Goal: Information Seeking & Learning: Check status

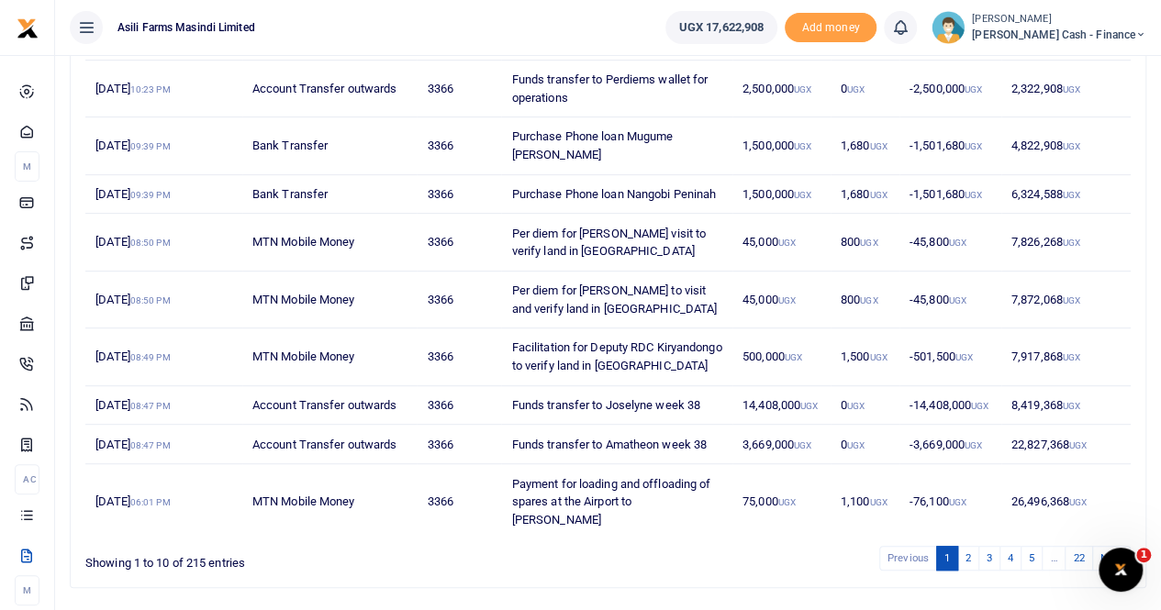
scroll to position [317, 0]
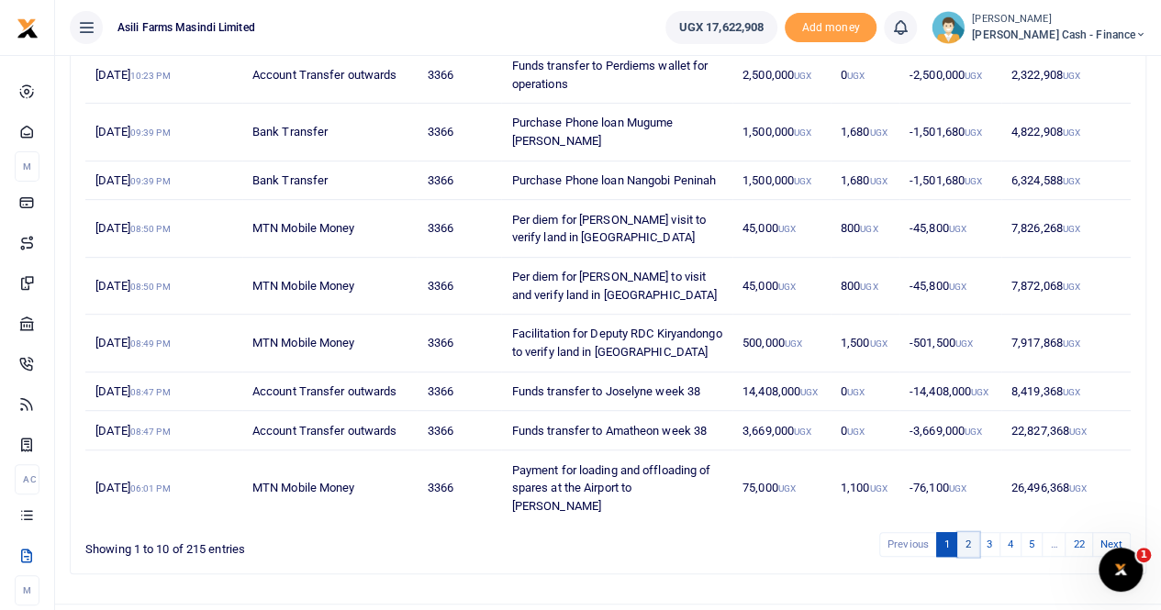
click at [971, 532] on link "2" at bounding box center [968, 544] width 22 height 25
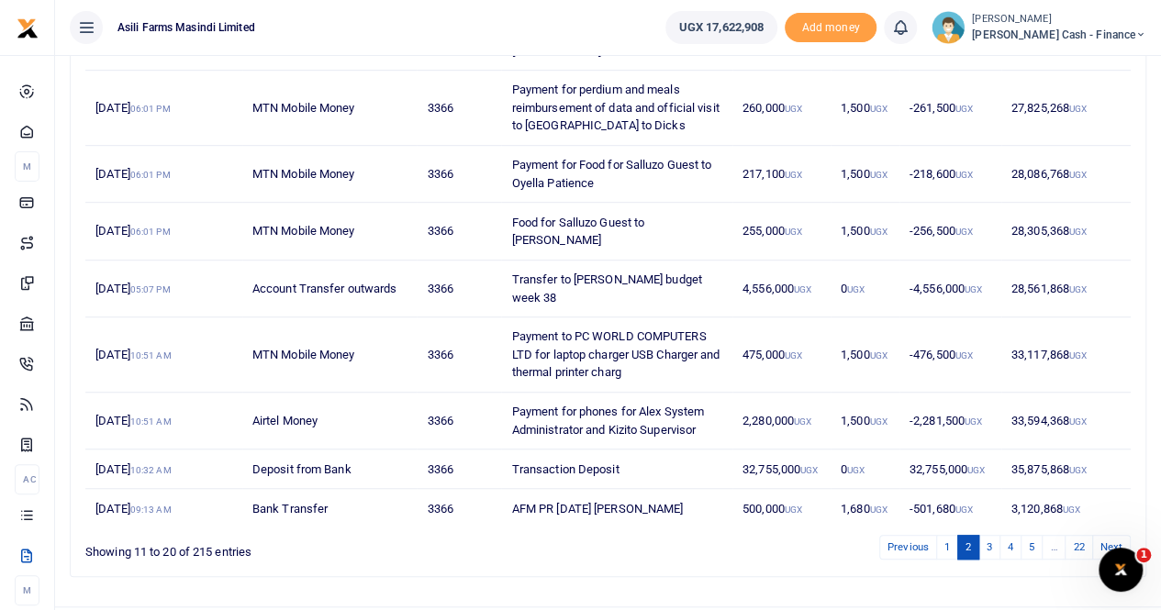
scroll to position [425, 0]
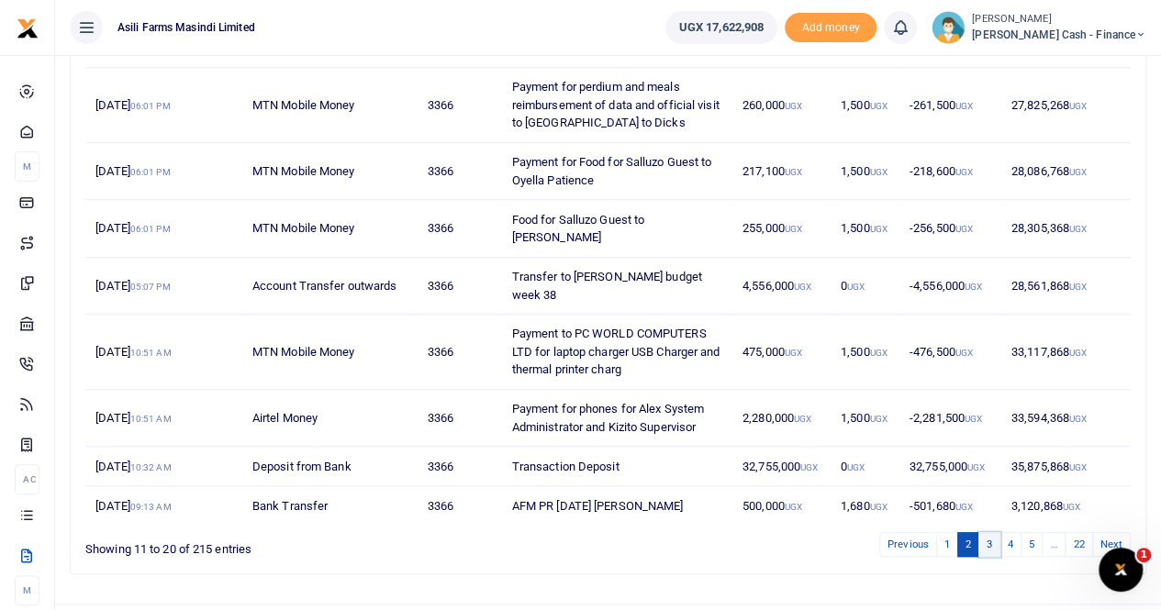
click at [990, 532] on link "3" at bounding box center [989, 544] width 22 height 25
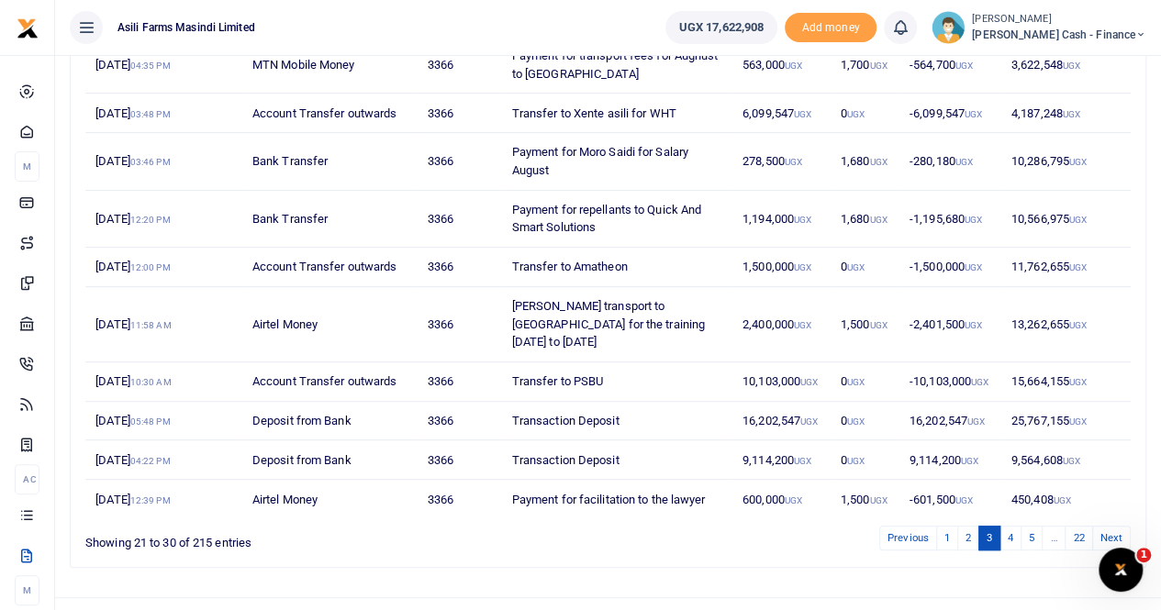
scroll to position [317, 0]
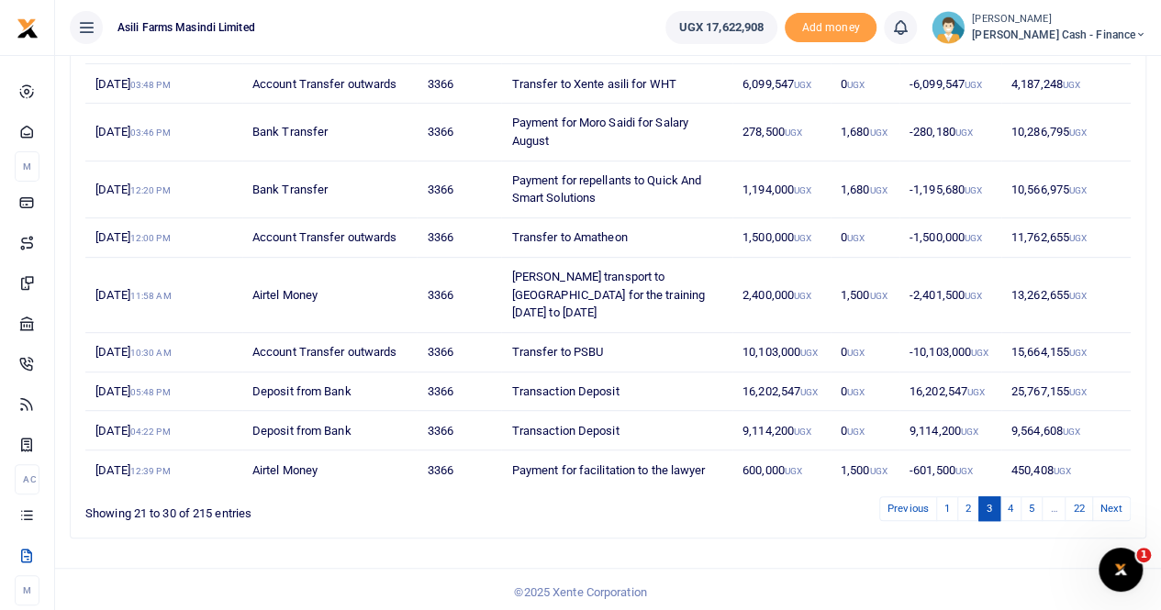
click at [1052, 187] on td "10,566,975 UGX" at bounding box center [1065, 189] width 129 height 57
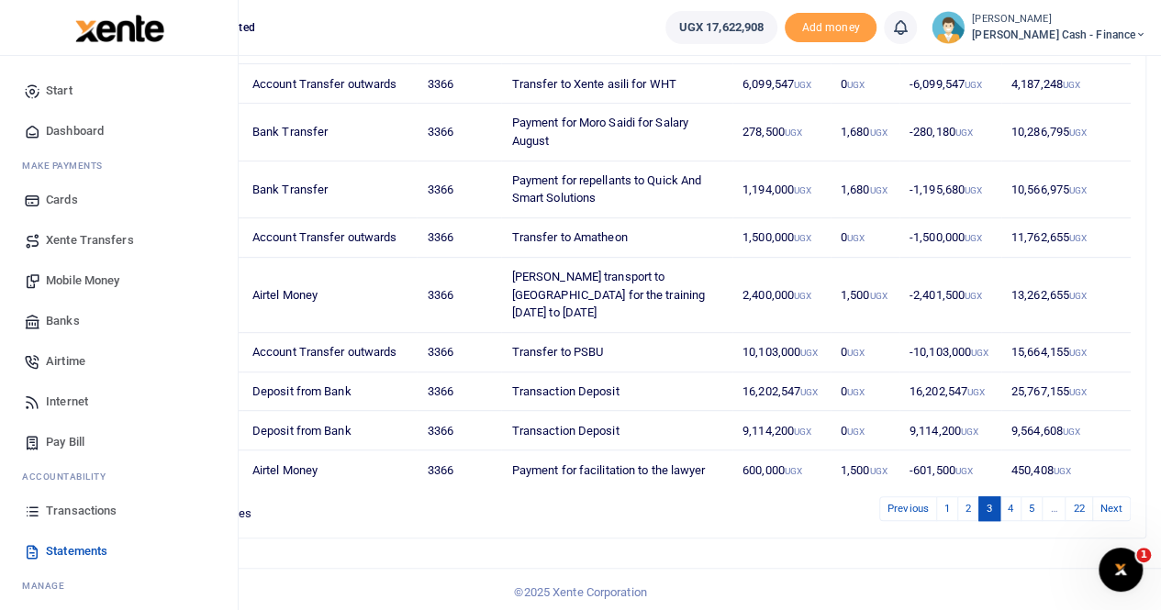
click at [78, 504] on span "Transactions" at bounding box center [81, 511] width 71 height 18
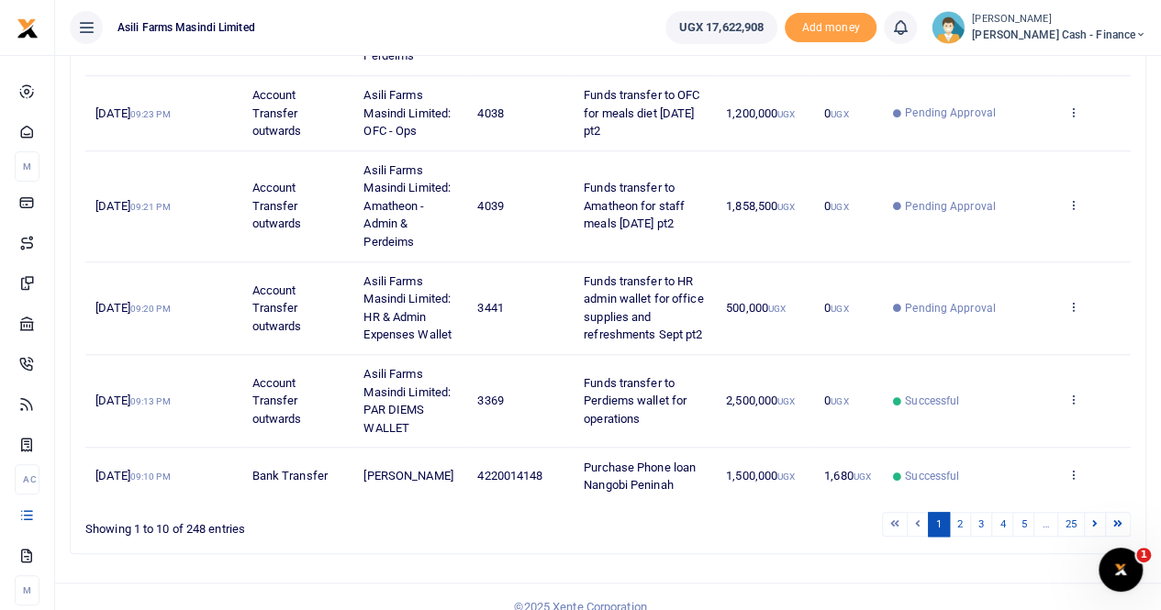
scroll to position [675, 0]
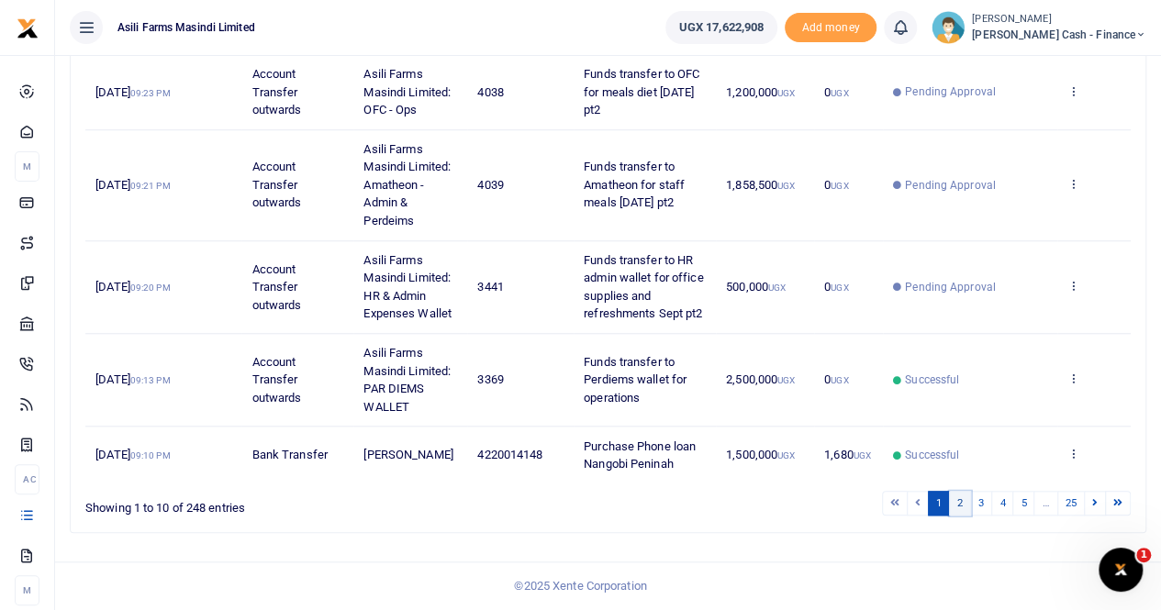
click at [964, 504] on link "2" at bounding box center [960, 503] width 22 height 25
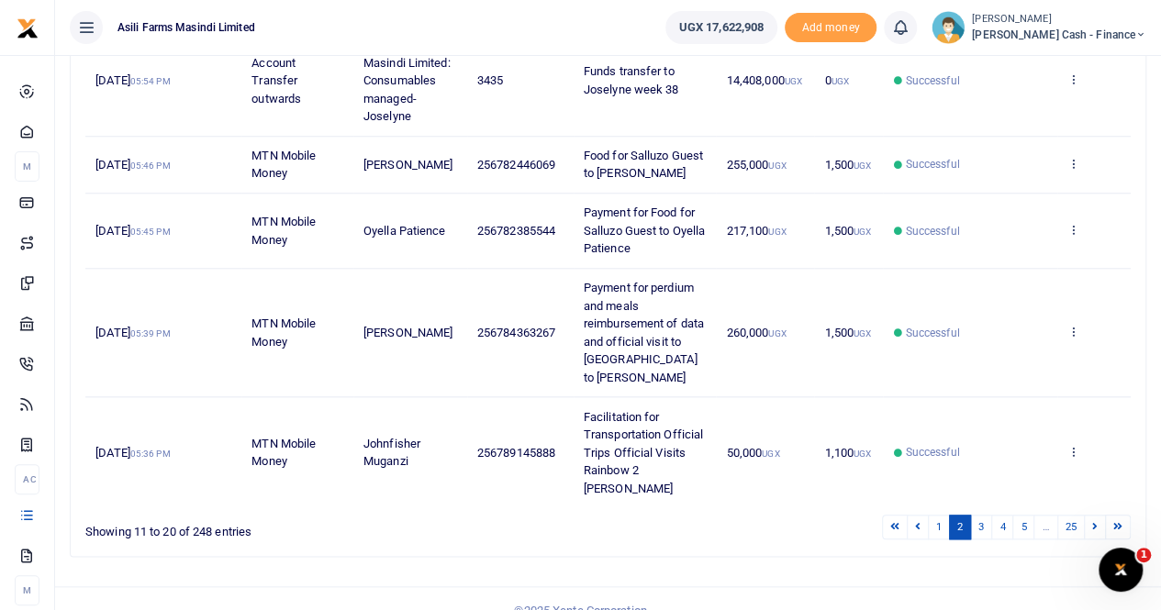
scroll to position [765, 0]
click at [983, 514] on link "3" at bounding box center [981, 526] width 22 height 25
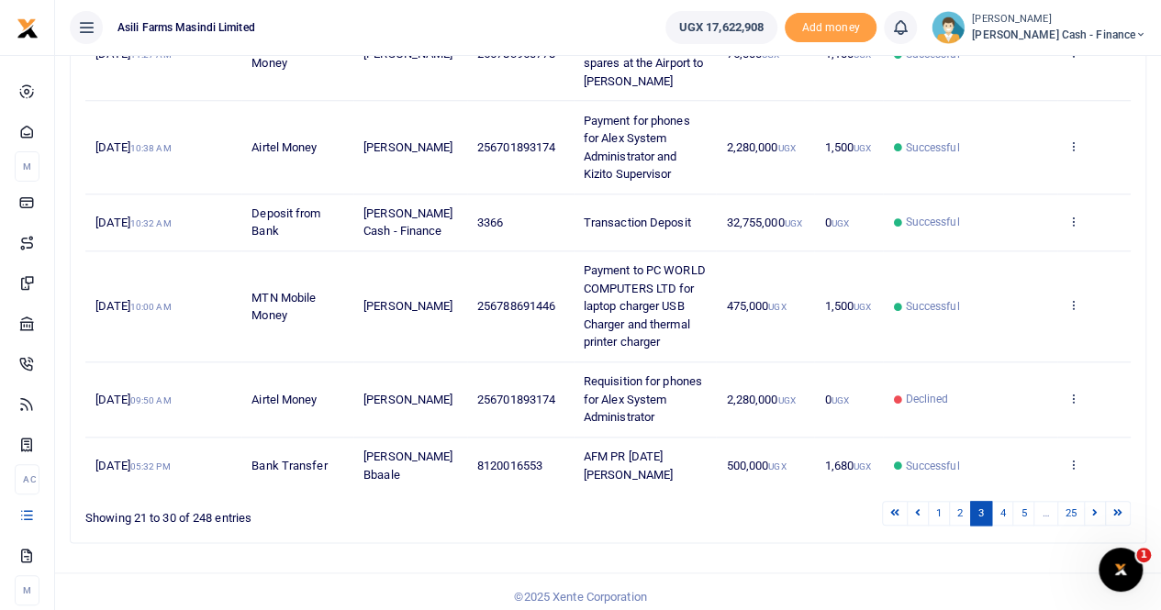
scroll to position [783, 0]
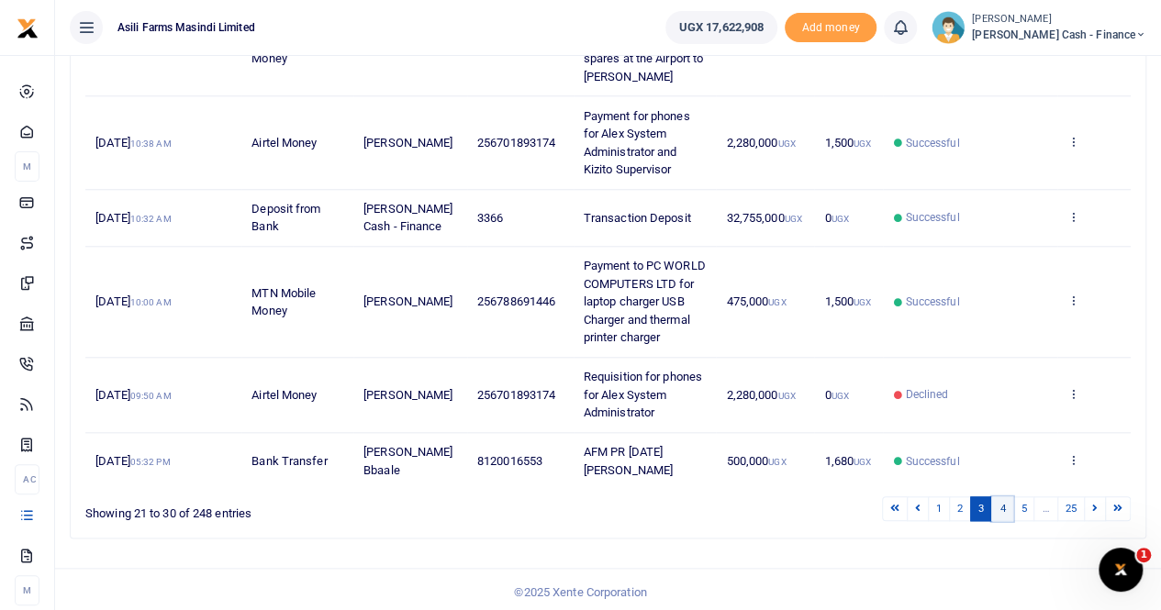
click at [1005, 507] on link "4" at bounding box center [1002, 508] width 22 height 25
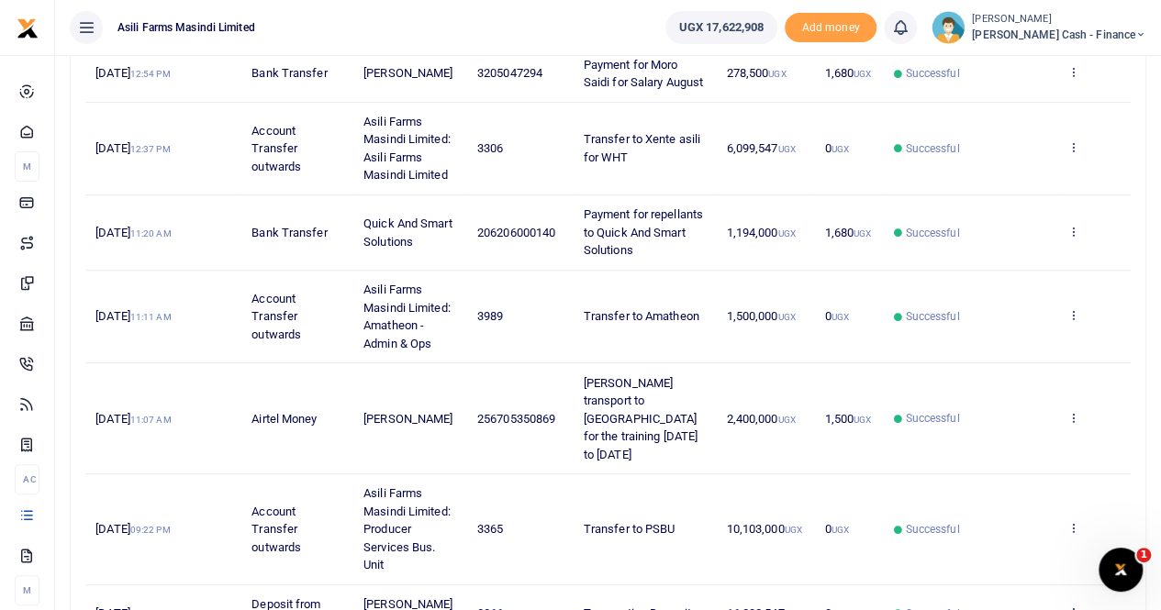
scroll to position [400, 0]
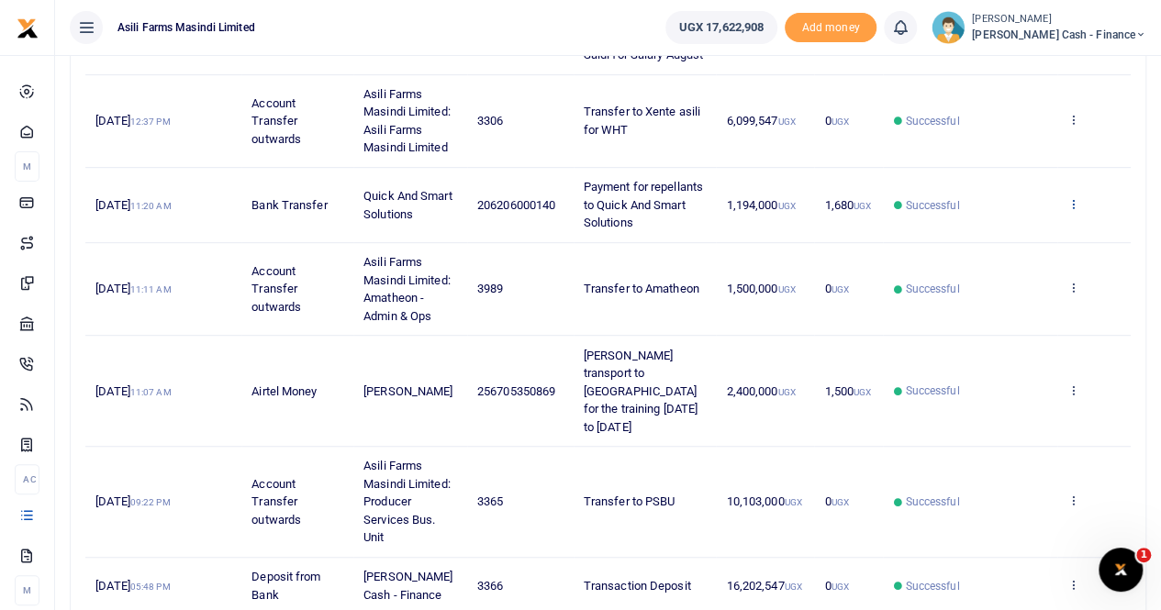
click at [1072, 210] on icon at bounding box center [1073, 203] width 12 height 13
click at [1006, 239] on link "View details" at bounding box center [1006, 252] width 145 height 26
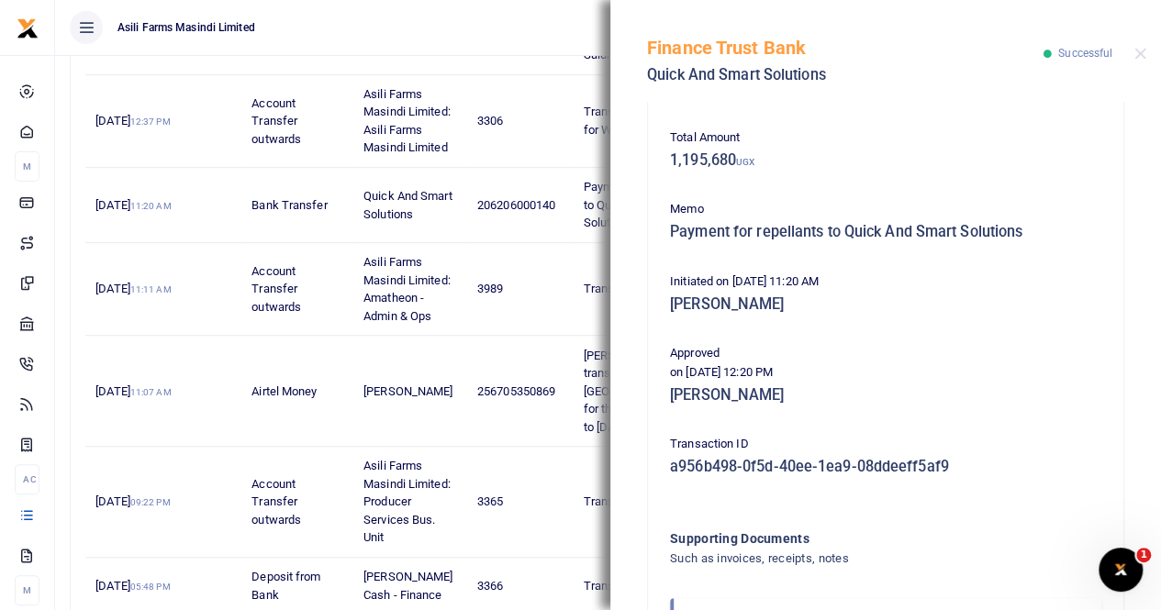
scroll to position [0, 0]
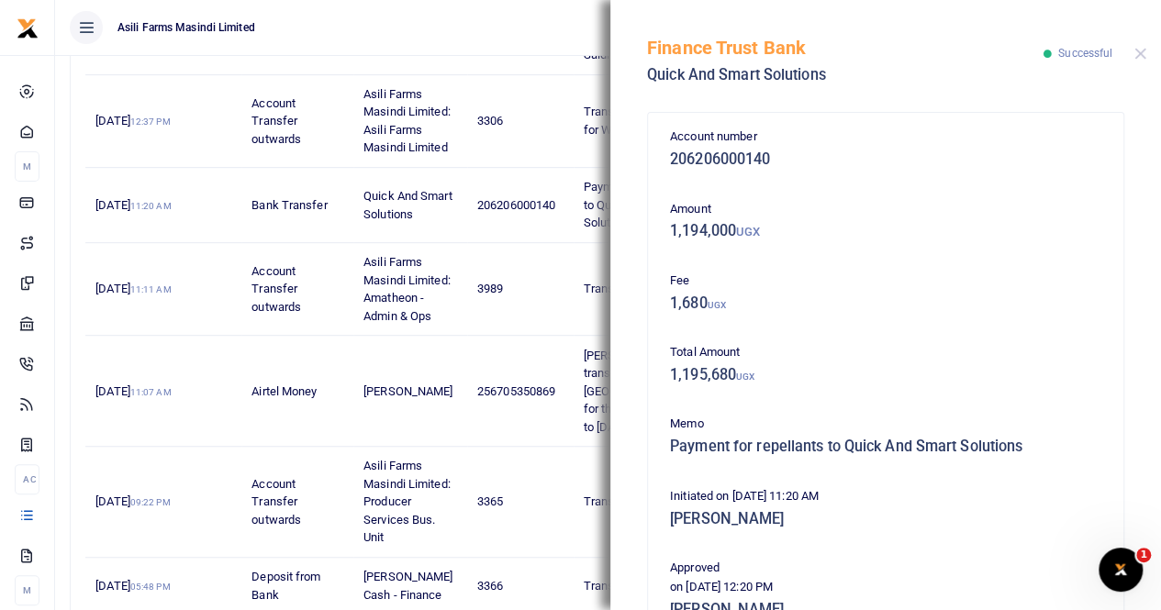
click at [1140, 59] on div "Finance Trust Bank Quick And Smart Solutions Successful" at bounding box center [885, 51] width 550 height 102
click at [1135, 50] on button "Close" at bounding box center [1140, 54] width 12 height 12
